Goal: Information Seeking & Learning: Learn about a topic

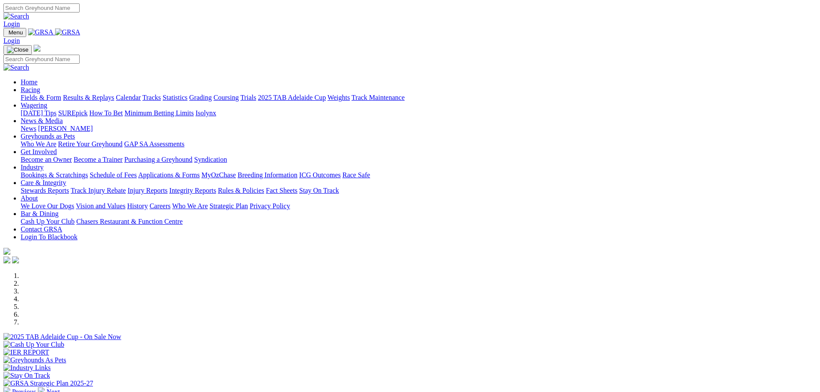
scroll to position [129, 0]
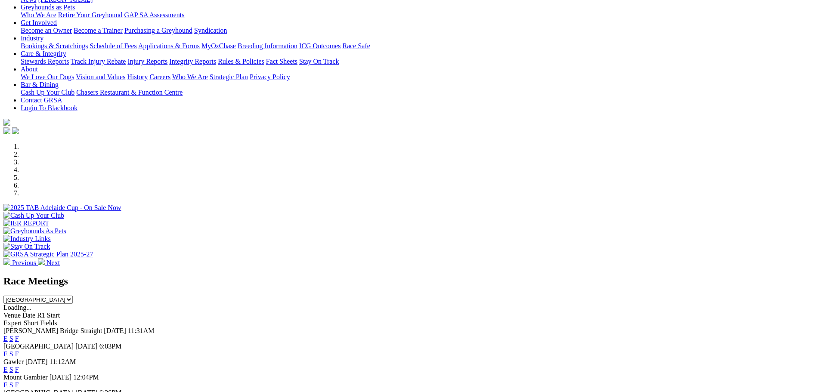
click at [19, 335] on link "F" at bounding box center [17, 338] width 4 height 7
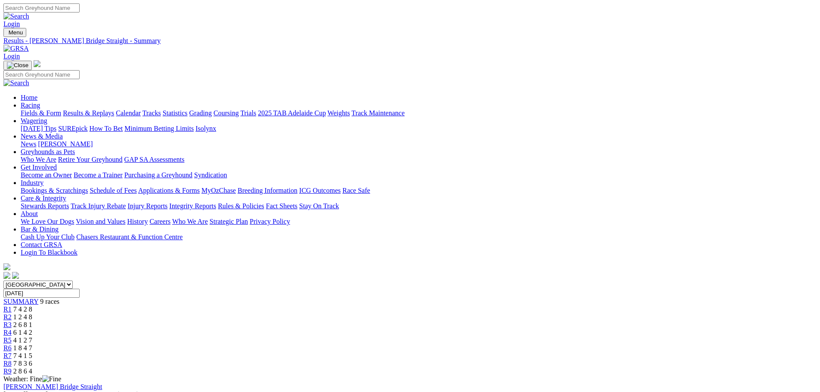
click at [114, 109] on link "Results & Replays" at bounding box center [88, 112] width 51 height 7
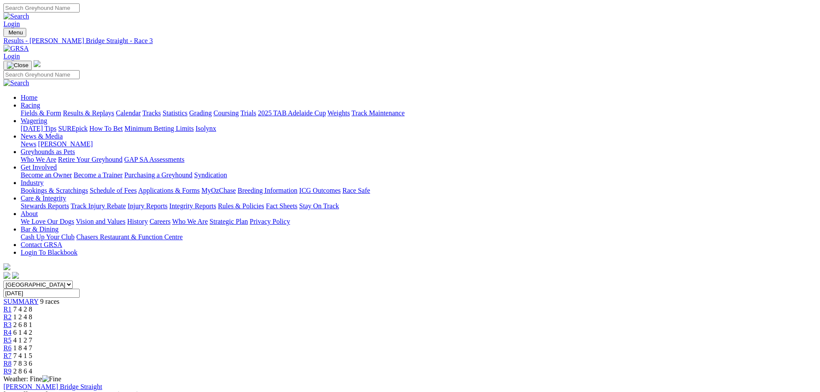
click at [61, 109] on link "Fields & Form" at bounding box center [41, 112] width 40 height 7
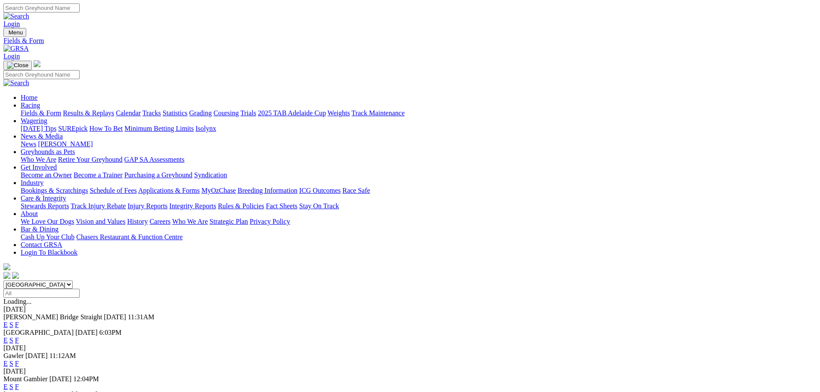
click at [19, 337] on link "F" at bounding box center [17, 340] width 4 height 7
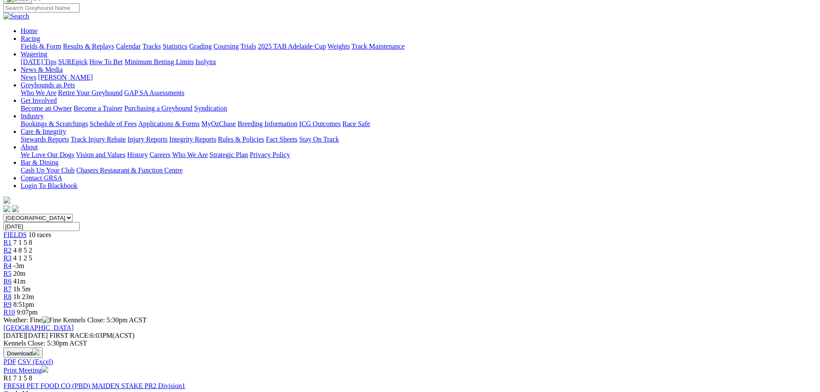
scroll to position [43, 0]
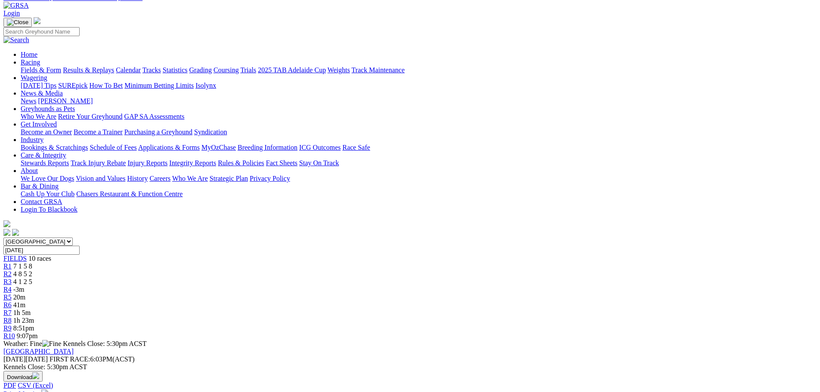
click at [61, 66] on link "Fields & Form" at bounding box center [41, 69] width 40 height 7
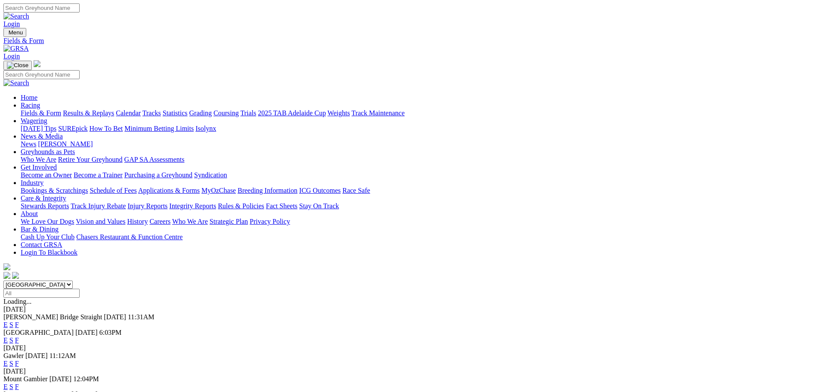
click at [19, 360] on link "F" at bounding box center [17, 363] width 4 height 7
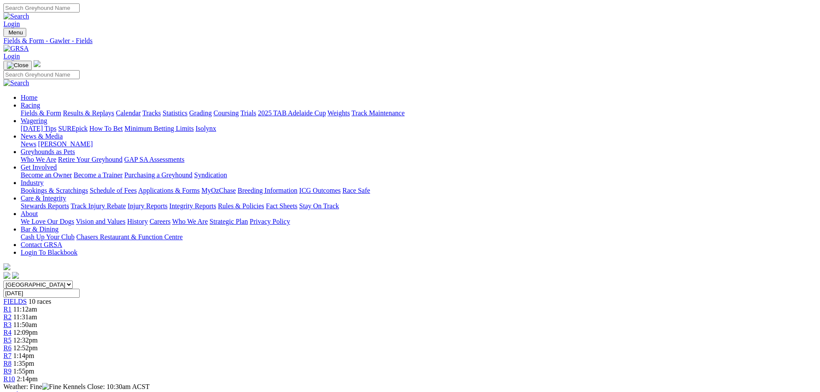
click at [61, 109] on link "Fields & Form" at bounding box center [41, 112] width 40 height 7
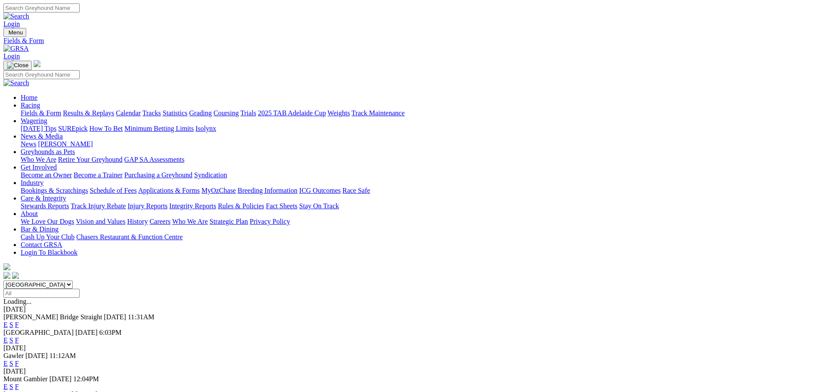
click at [19, 383] on link "F" at bounding box center [17, 386] width 4 height 7
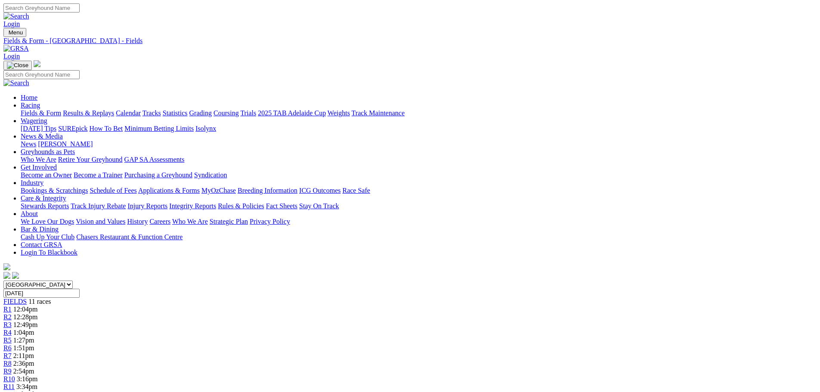
click at [61, 109] on link "Fields & Form" at bounding box center [41, 112] width 40 height 7
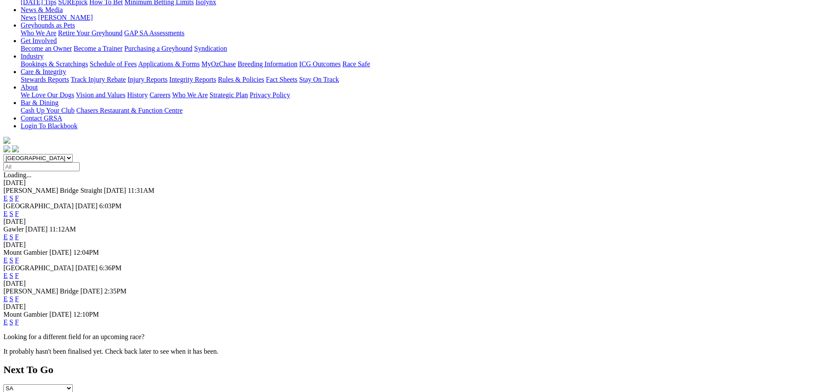
scroll to position [129, 0]
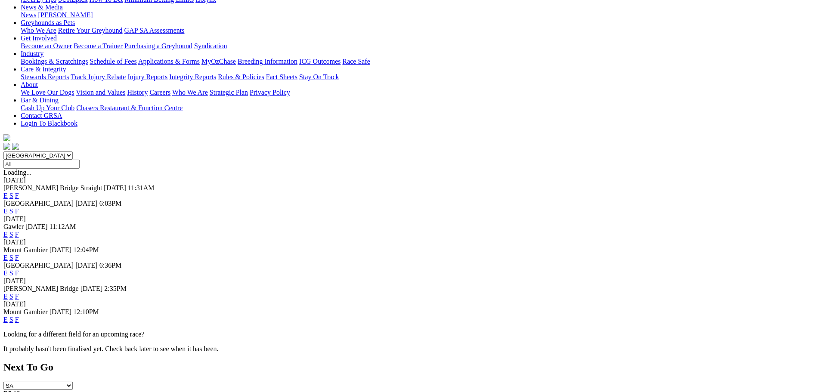
click at [19, 270] on link "F" at bounding box center [17, 273] width 4 height 7
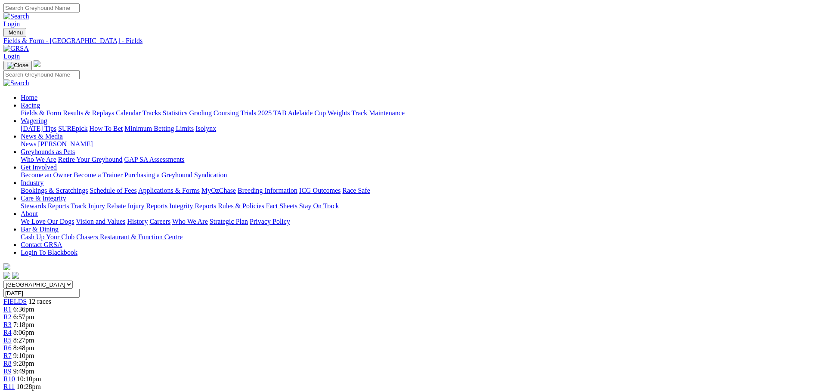
click at [61, 109] on link "Fields & Form" at bounding box center [41, 112] width 40 height 7
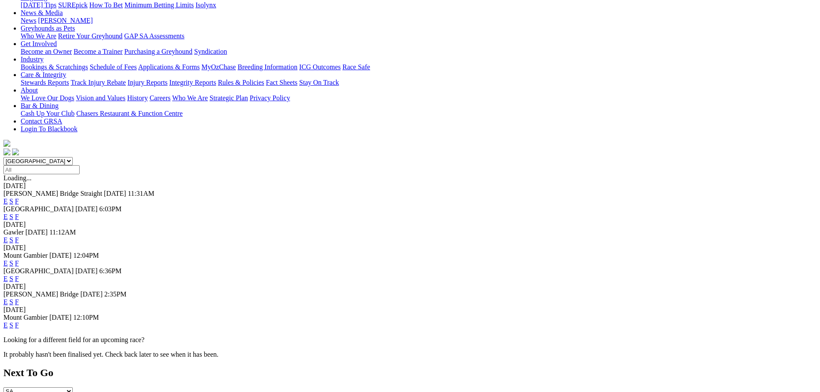
scroll to position [129, 0]
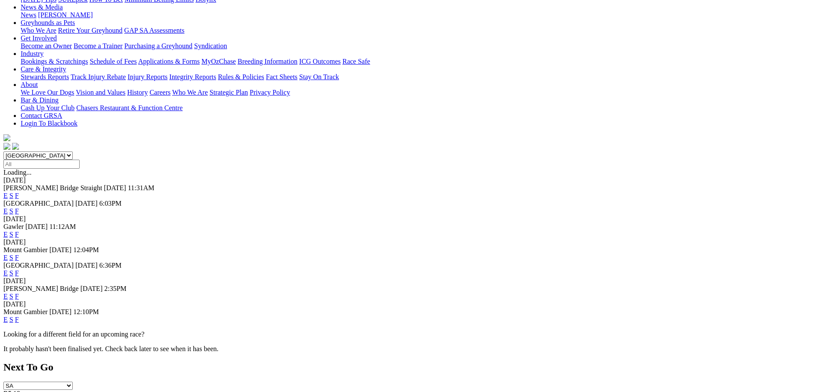
click at [19, 293] on link "F" at bounding box center [17, 296] width 4 height 7
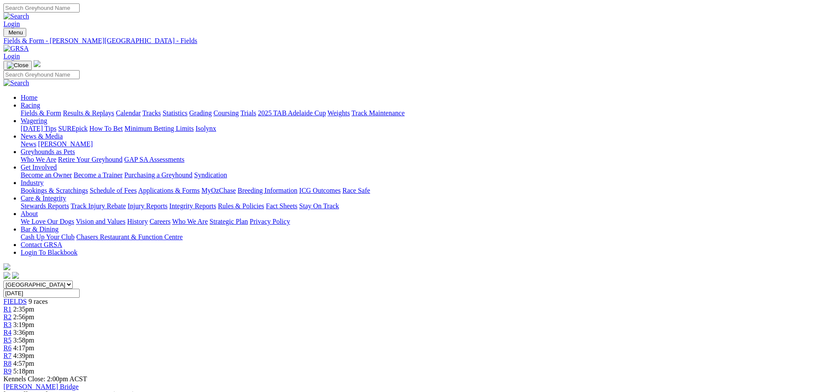
click at [61, 109] on link "Fields & Form" at bounding box center [41, 112] width 40 height 7
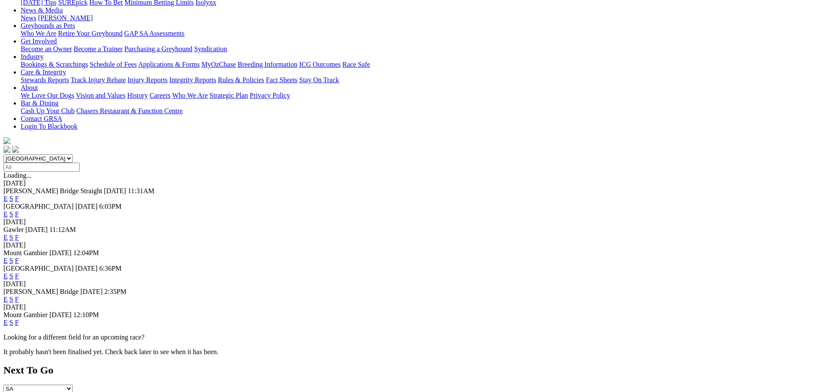
scroll to position [129, 0]
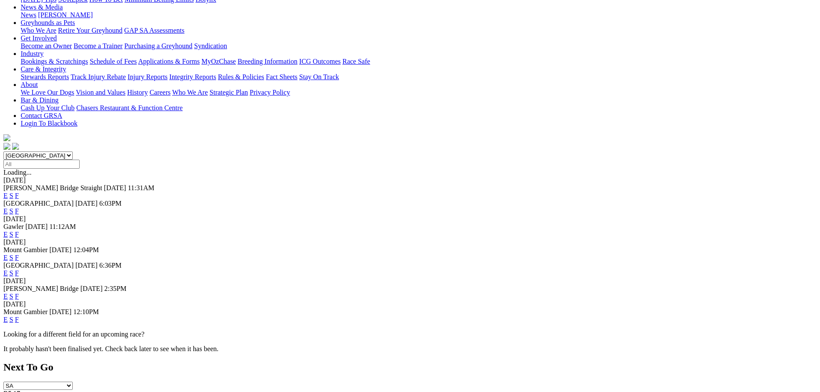
click at [19, 316] on link "F" at bounding box center [17, 319] width 4 height 7
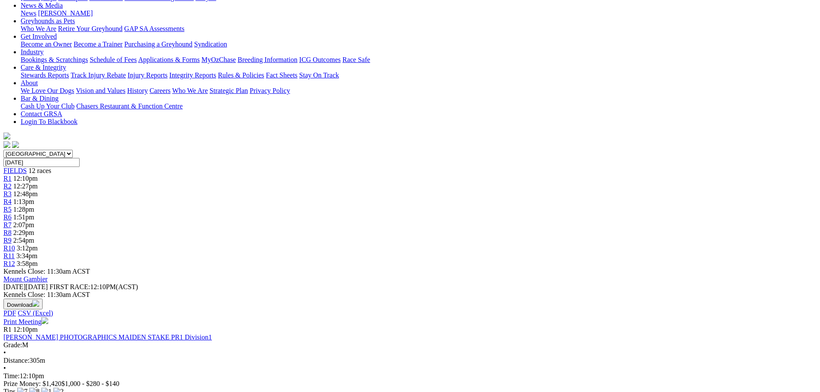
scroll to position [43, 0]
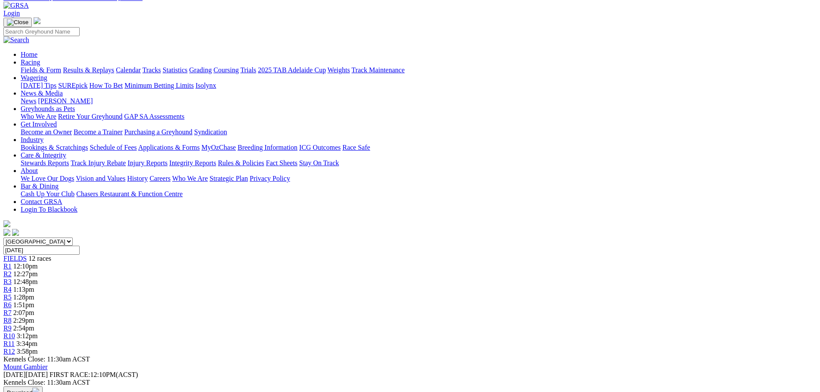
click at [61, 66] on link "Fields & Form" at bounding box center [41, 69] width 40 height 7
